Goal: Information Seeking & Learning: Learn about a topic

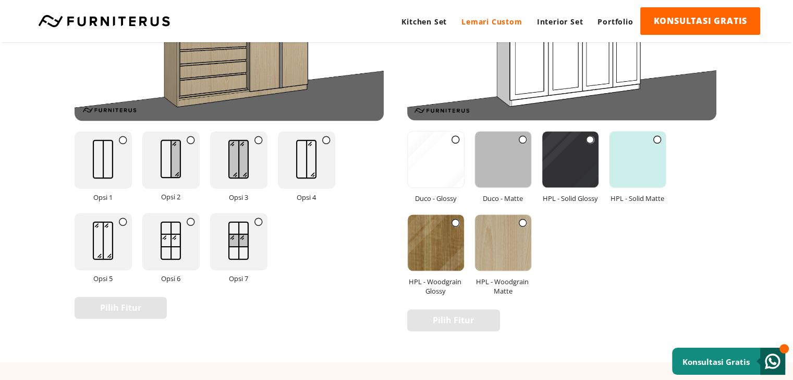
scroll to position [1459, 0]
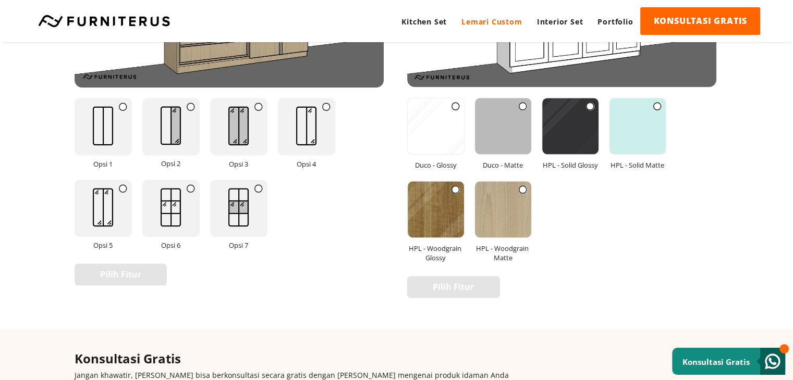
click at [562, 139] on img at bounding box center [570, 126] width 56 height 56
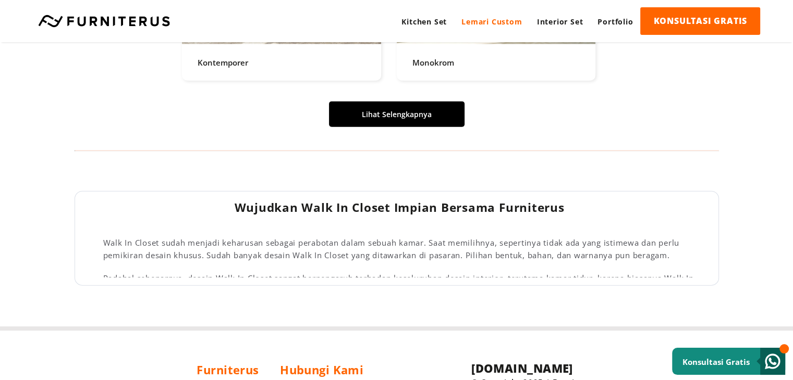
scroll to position [2449, 0]
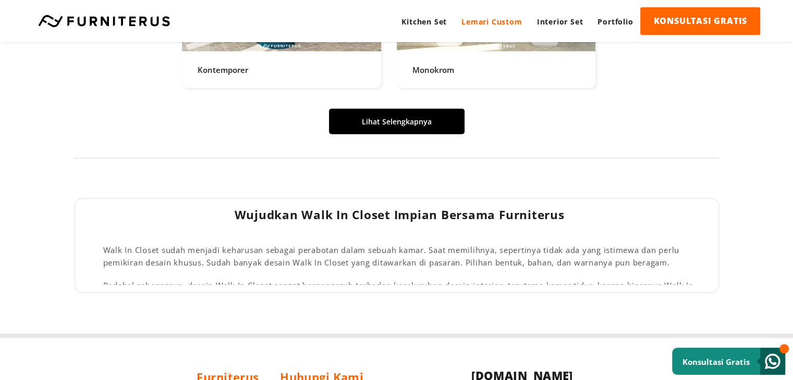
click at [427, 125] on link "Lihat Selengkapnya" at bounding box center [396, 122] width 135 height 26
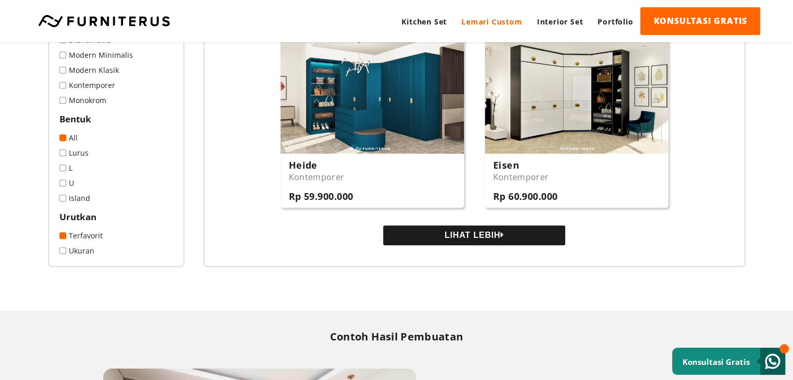
scroll to position [938, 0]
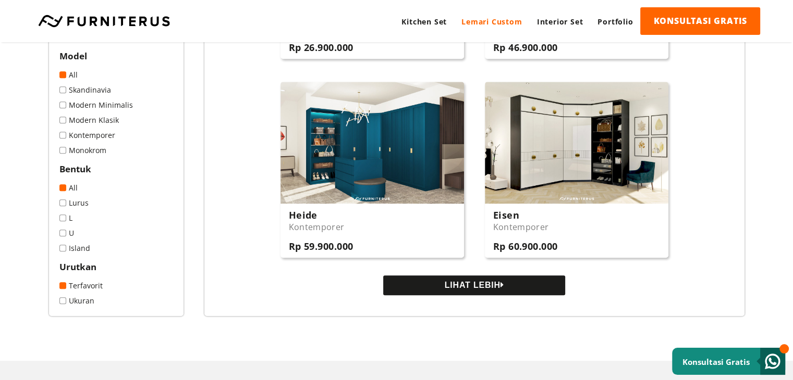
click at [472, 289] on button "LIHAT LEBIH" at bounding box center [474, 286] width 182 height 20
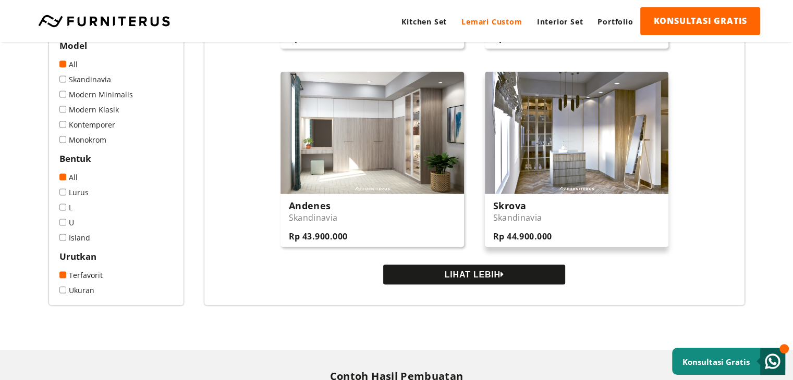
scroll to position [1980, 0]
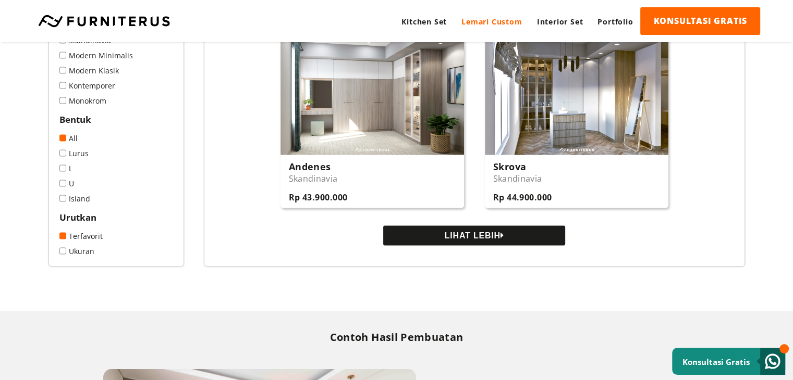
click at [490, 238] on button "LIHAT LEBIH" at bounding box center [474, 236] width 182 height 20
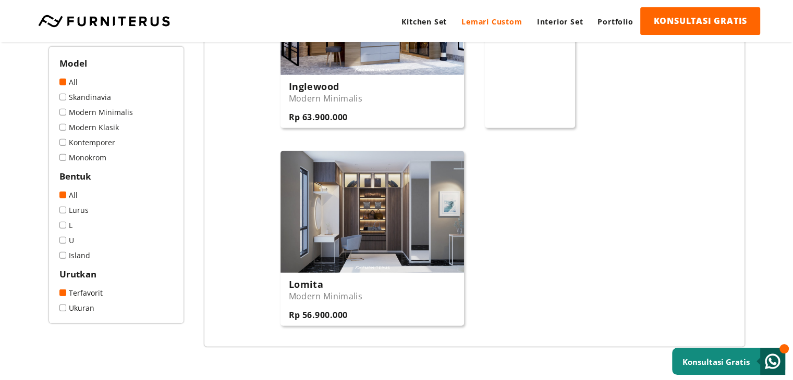
scroll to position [2658, 0]
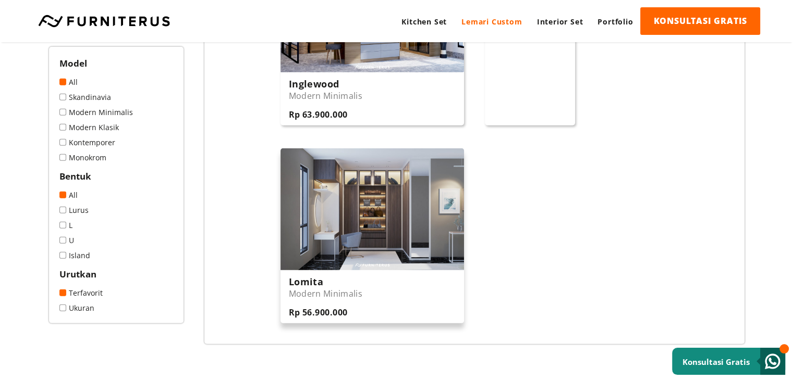
click at [419, 234] on img at bounding box center [371, 210] width 183 height 122
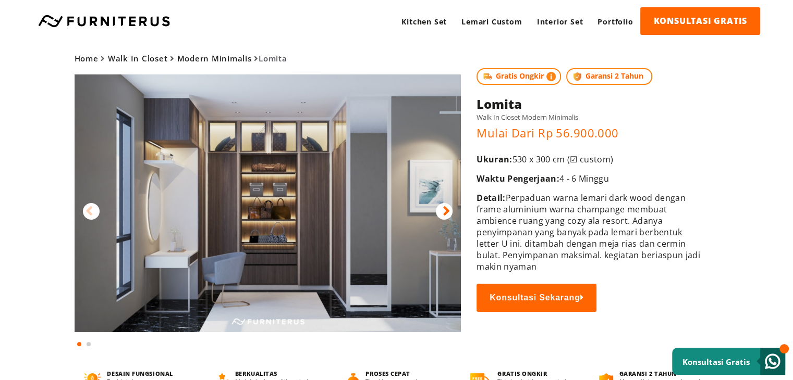
click at [440, 212] on div at bounding box center [444, 211] width 17 height 17
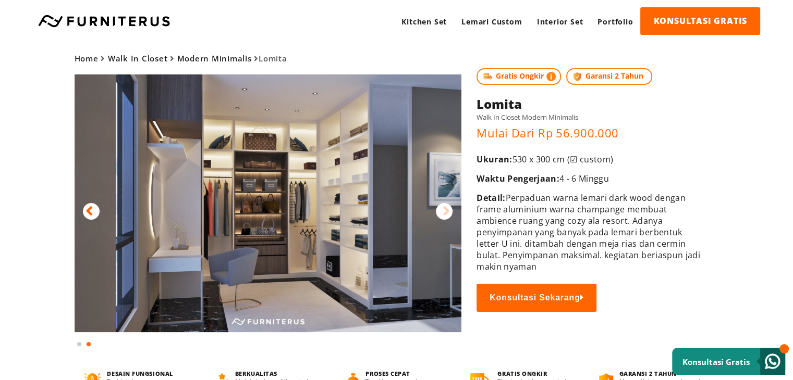
click at [440, 213] on div at bounding box center [444, 211] width 17 height 17
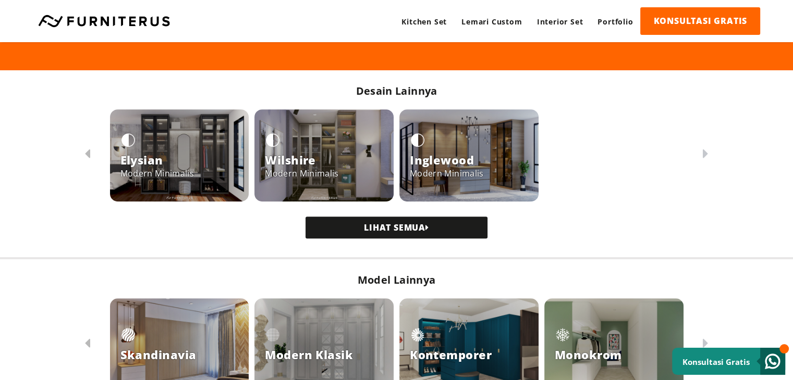
scroll to position [730, 0]
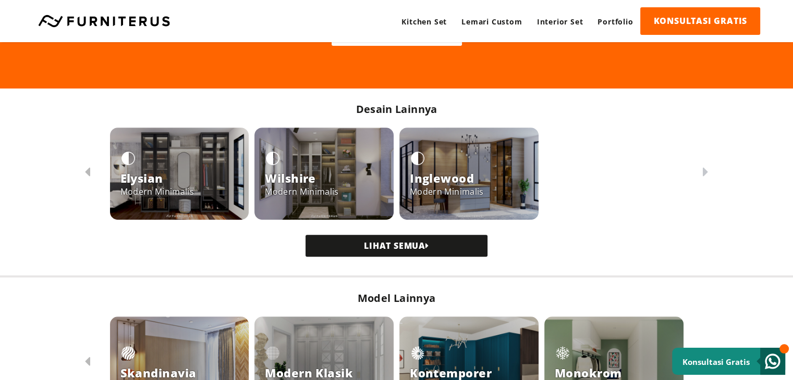
click at [189, 170] on h3 "Elysian" at bounding box center [156, 178] width 73 height 16
click at [461, 160] on div "Inglewood Modern Minimalis" at bounding box center [446, 174] width 73 height 47
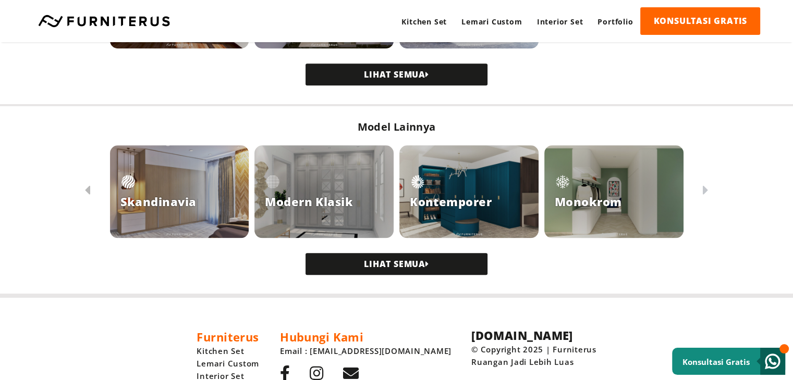
scroll to position [984, 0]
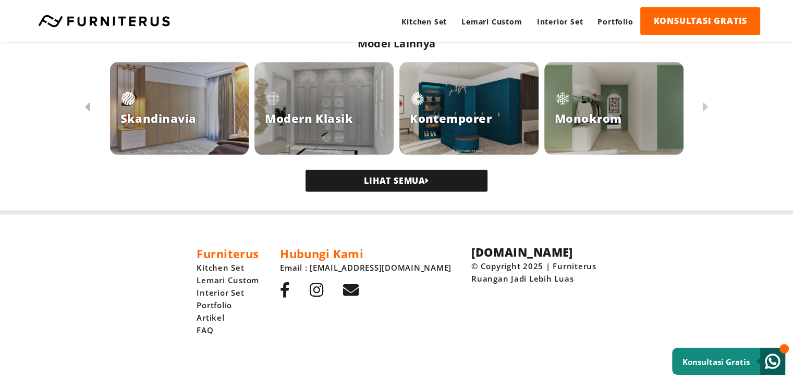
click at [193, 123] on h3 "Skandinavia" at bounding box center [158, 118] width 76 height 16
click at [612, 116] on h3 "Monokrom" at bounding box center [587, 118] width 67 height 16
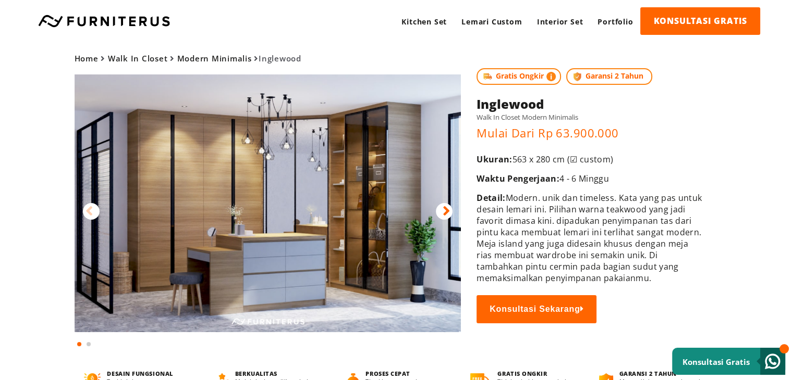
click at [440, 211] on div at bounding box center [444, 211] width 17 height 17
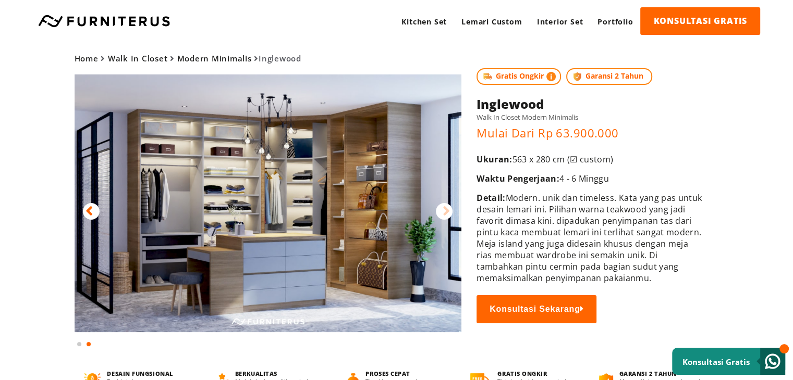
click at [440, 211] on div at bounding box center [444, 211] width 17 height 17
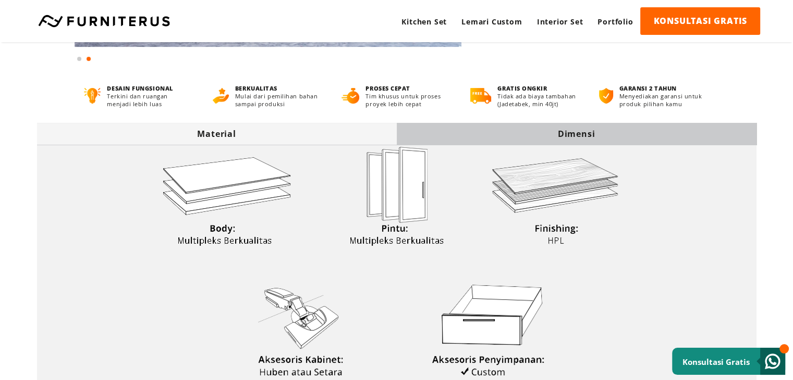
scroll to position [313, 0]
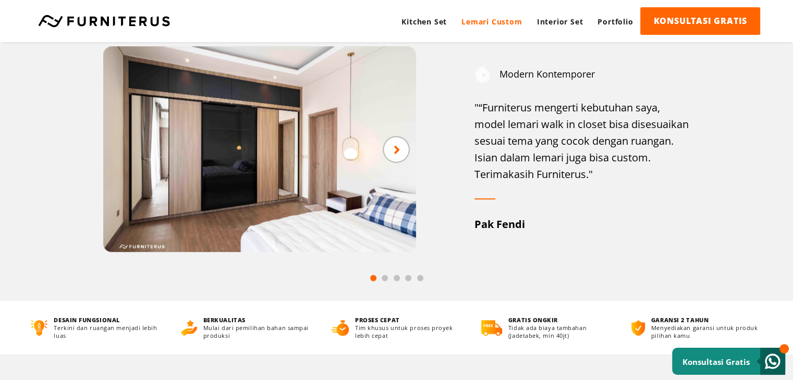
scroll to position [521, 0]
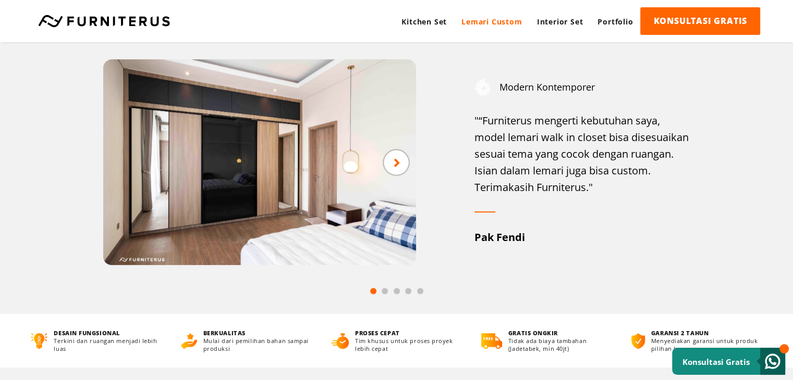
click at [402, 164] on div at bounding box center [396, 162] width 25 height 25
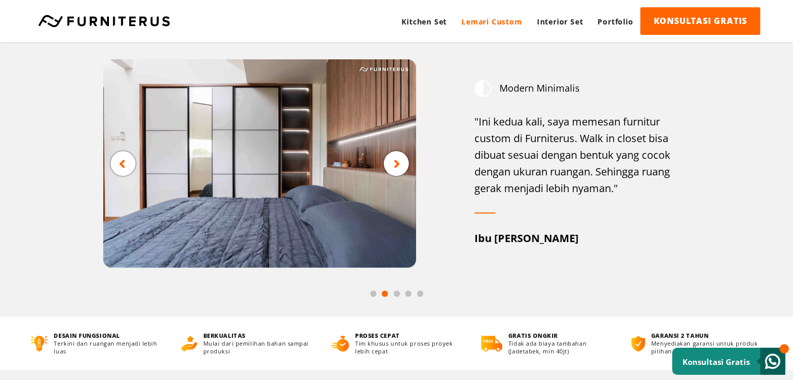
click at [402, 164] on div at bounding box center [396, 163] width 25 height 25
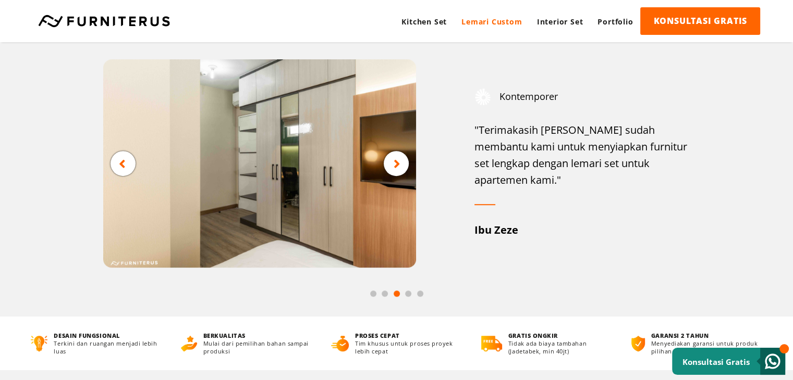
click at [402, 164] on div at bounding box center [396, 163] width 25 height 25
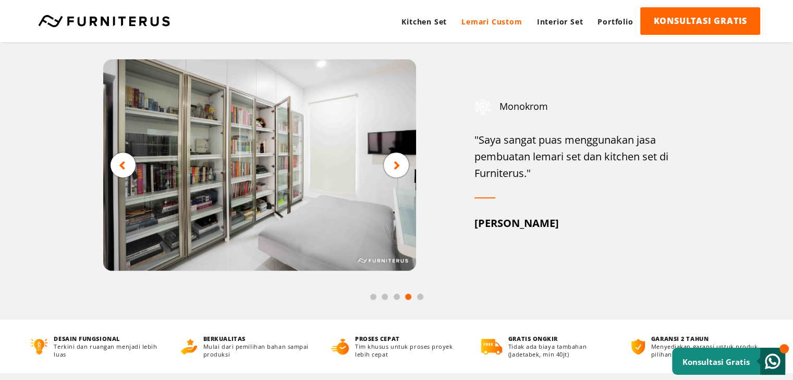
click at [402, 164] on div at bounding box center [396, 165] width 25 height 25
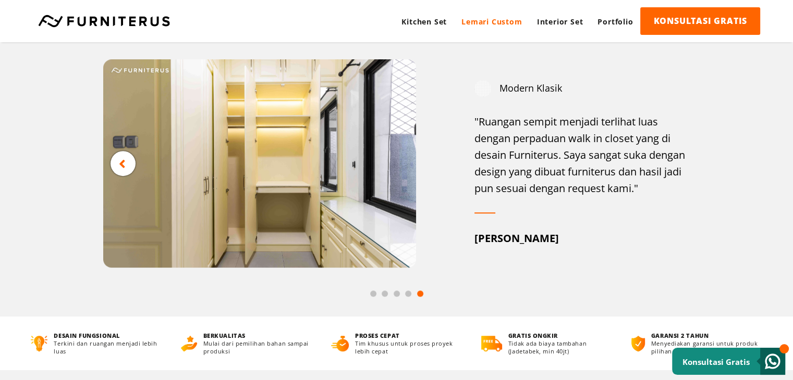
click at [402, 164] on img at bounding box center [259, 163] width 313 height 208
click at [117, 168] on div at bounding box center [122, 163] width 25 height 25
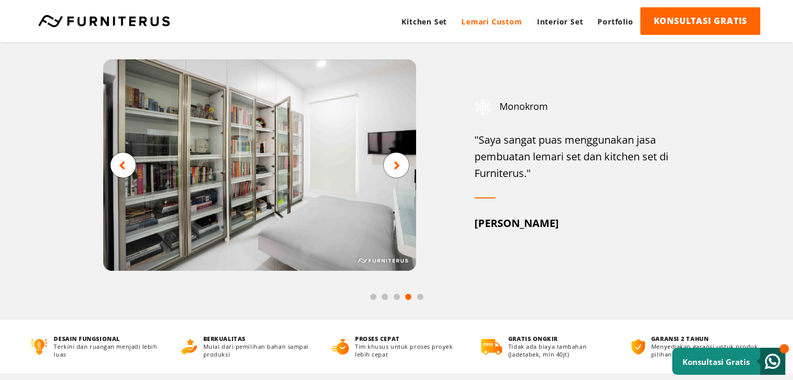
click at [117, 168] on div at bounding box center [122, 165] width 25 height 25
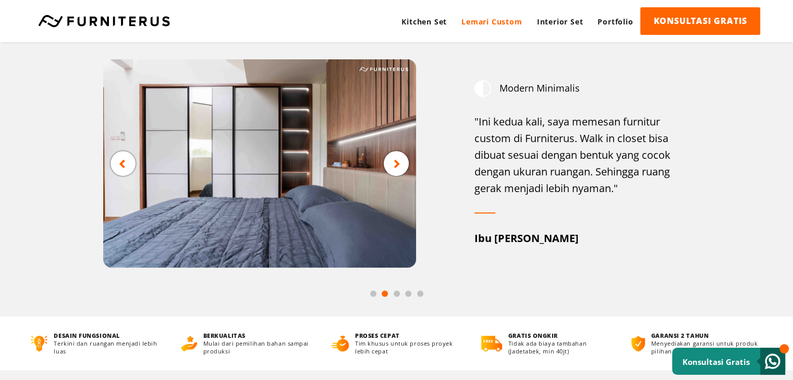
click at [117, 168] on div at bounding box center [122, 163] width 25 height 25
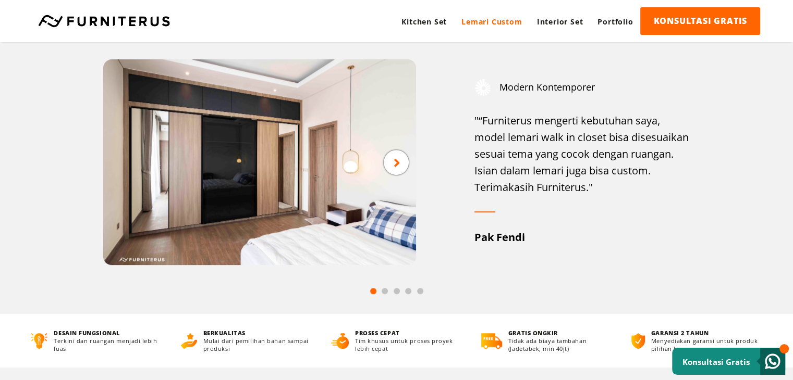
click at [117, 168] on img at bounding box center [259, 162] width 313 height 206
click at [84, 165] on div "Modern Kontemporer "“Furniterus mengerti kebutuhan saya, model lemari walk in c…" at bounding box center [397, 162] width 644 height 206
click at [234, 166] on img at bounding box center [259, 162] width 313 height 206
click at [391, 162] on div at bounding box center [396, 162] width 25 height 25
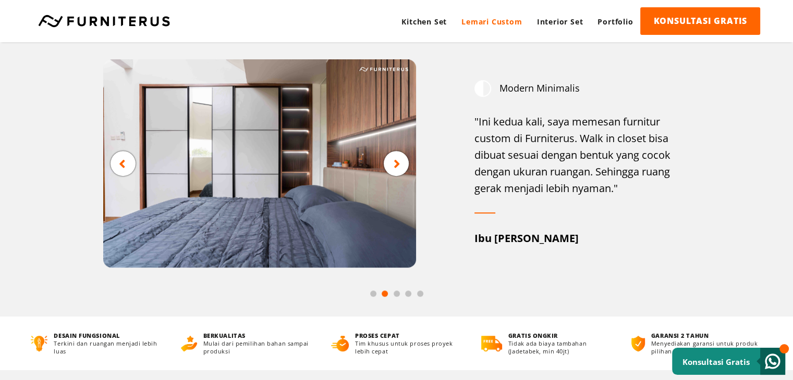
click at [386, 163] on div at bounding box center [396, 163] width 25 height 25
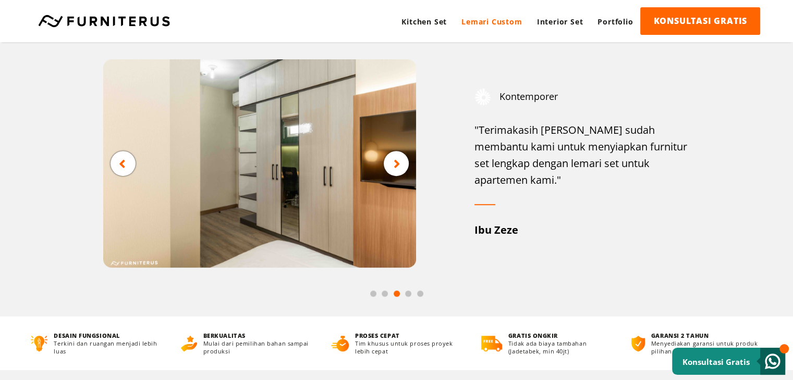
click at [386, 163] on div at bounding box center [396, 163] width 25 height 25
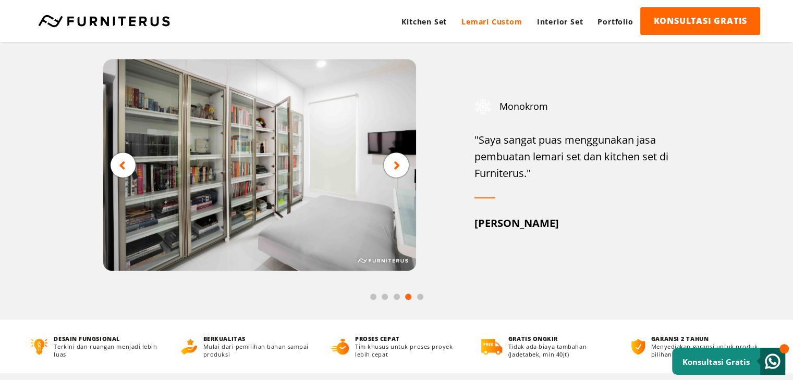
click at [386, 163] on div at bounding box center [396, 165] width 25 height 25
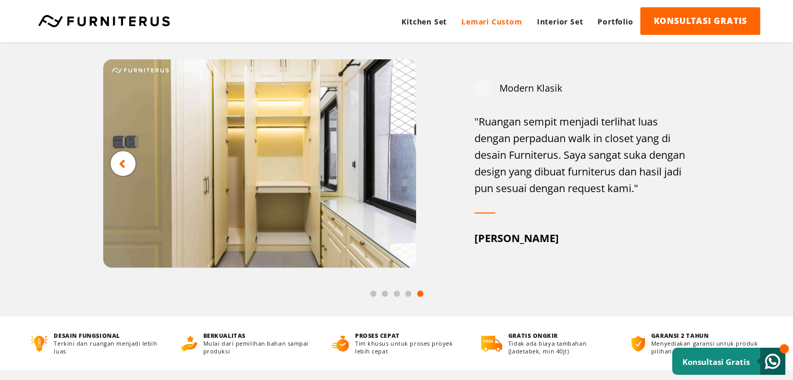
click at [386, 163] on img at bounding box center [259, 163] width 313 height 208
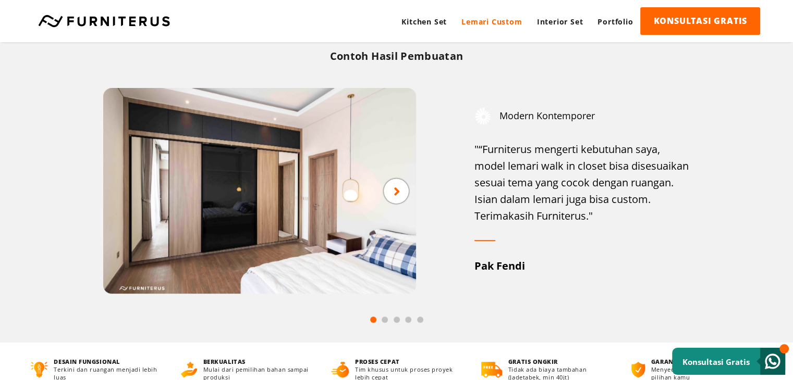
scroll to position [469, 0]
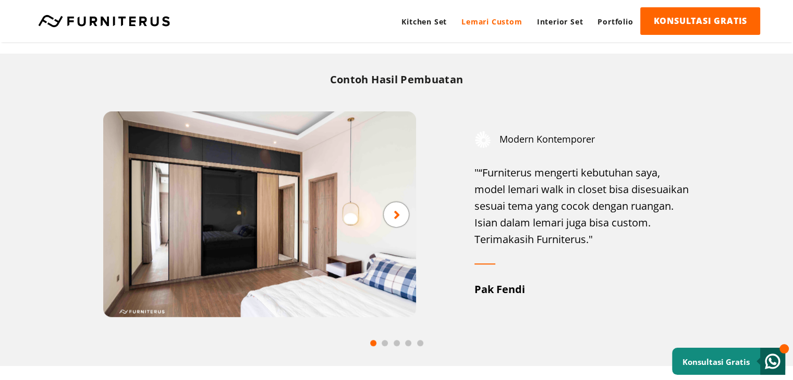
click at [387, 217] on div at bounding box center [396, 214] width 25 height 25
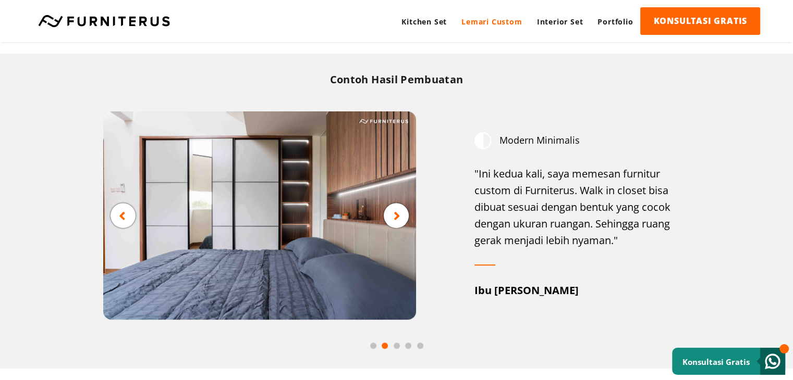
click at [387, 217] on div at bounding box center [396, 215] width 25 height 25
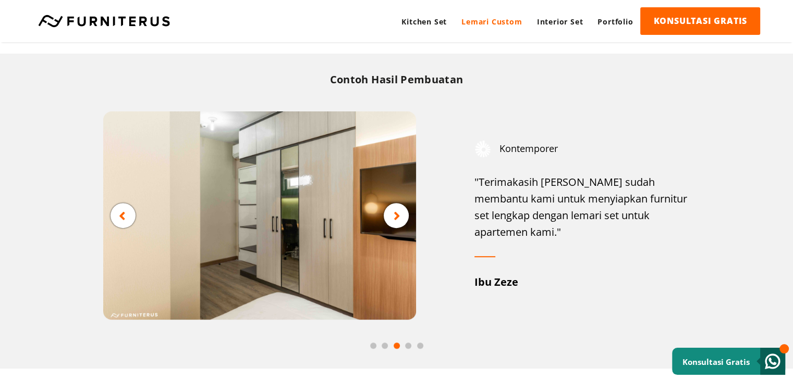
click at [387, 217] on div at bounding box center [396, 215] width 25 height 25
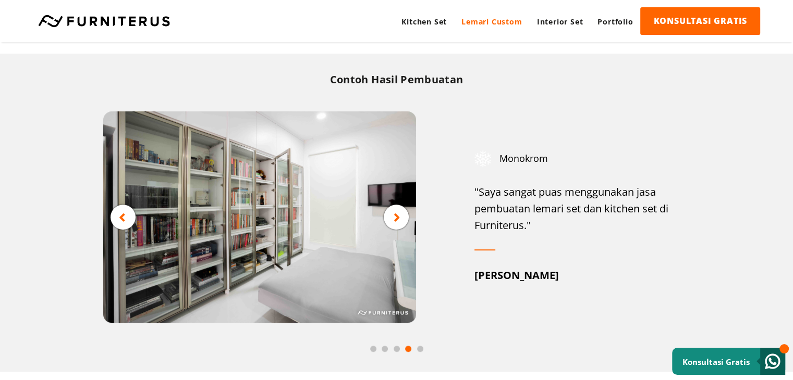
click at [387, 217] on div at bounding box center [396, 217] width 25 height 25
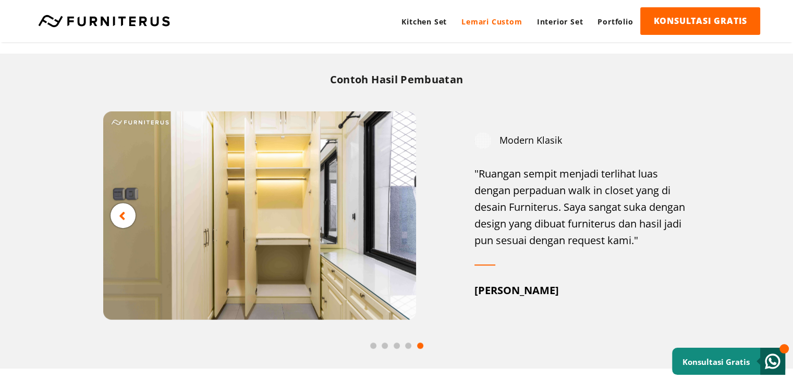
click at [387, 217] on img at bounding box center [259, 216] width 313 height 208
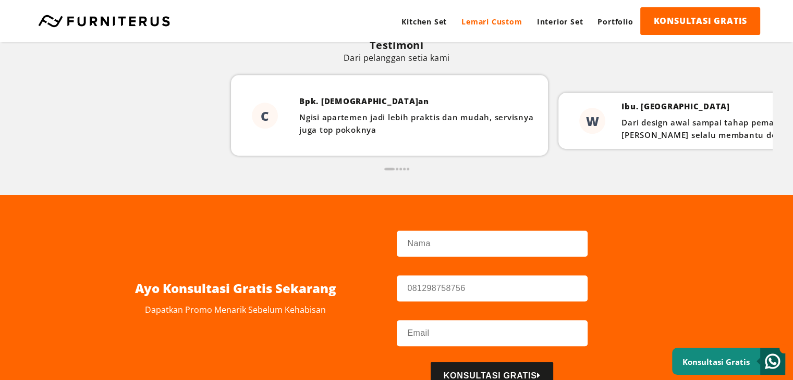
scroll to position [886, 0]
